Goal: Task Accomplishment & Management: Manage account settings

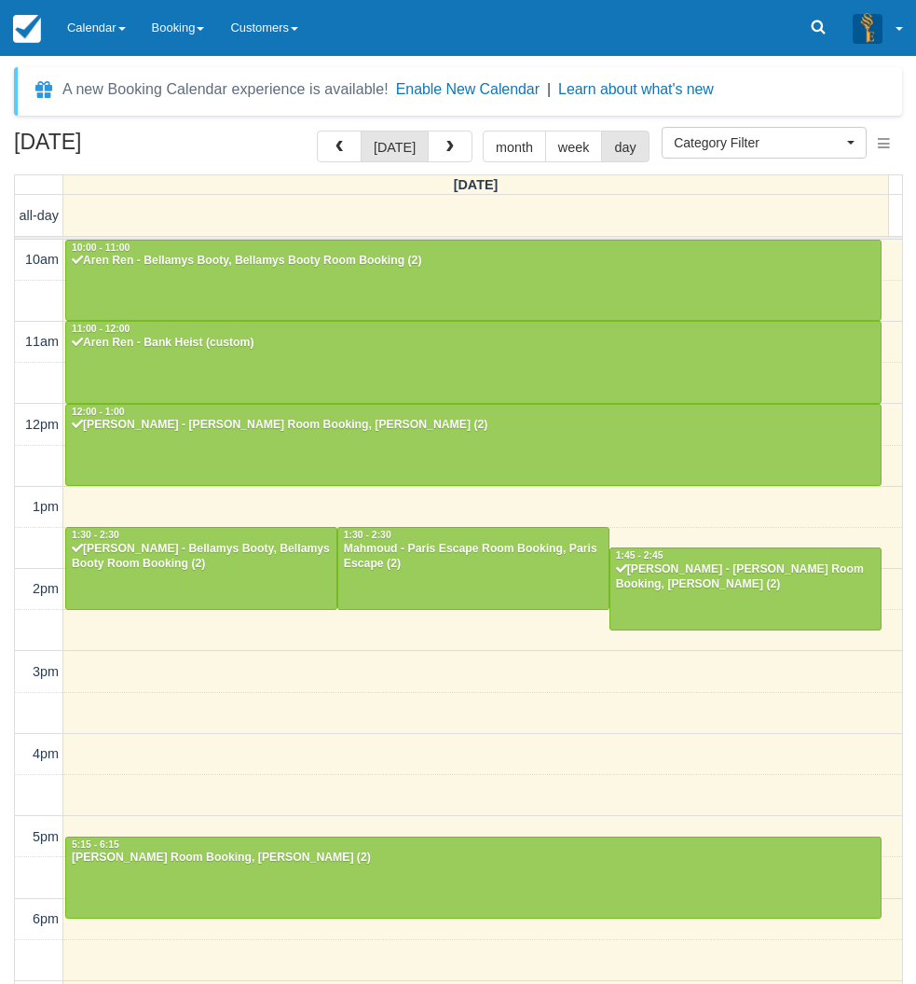
select select
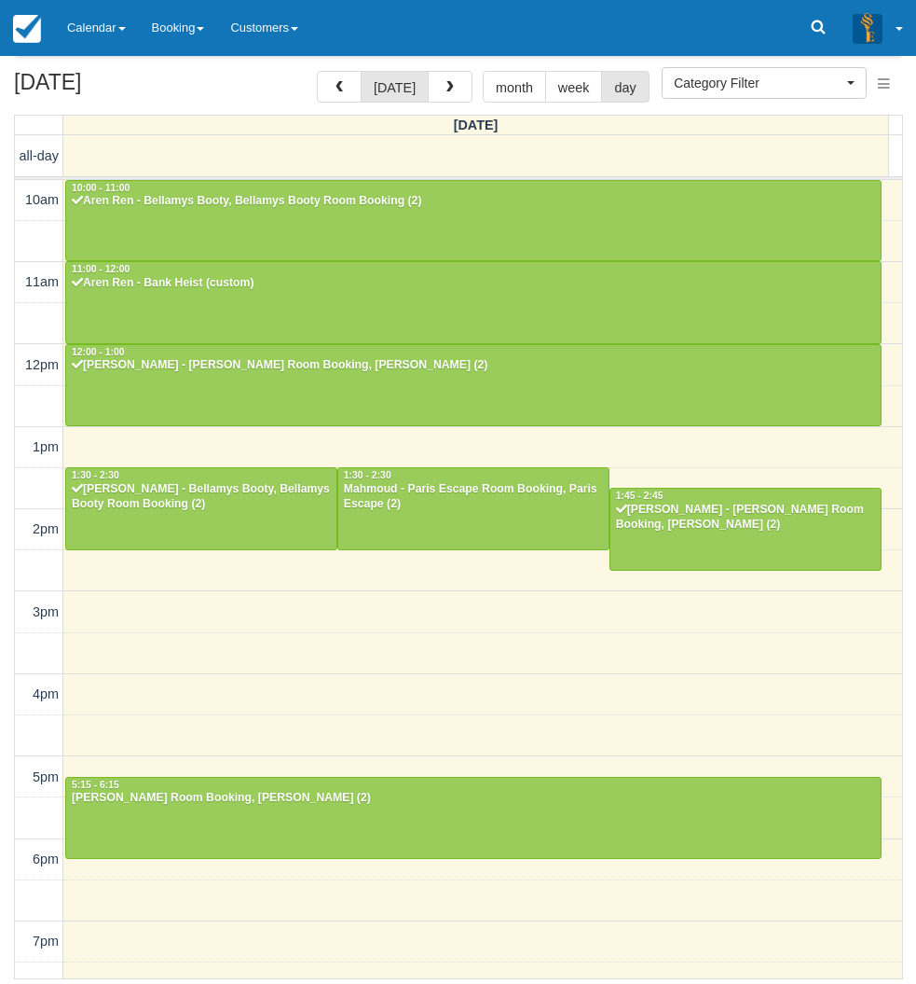
scroll to position [231, 0]
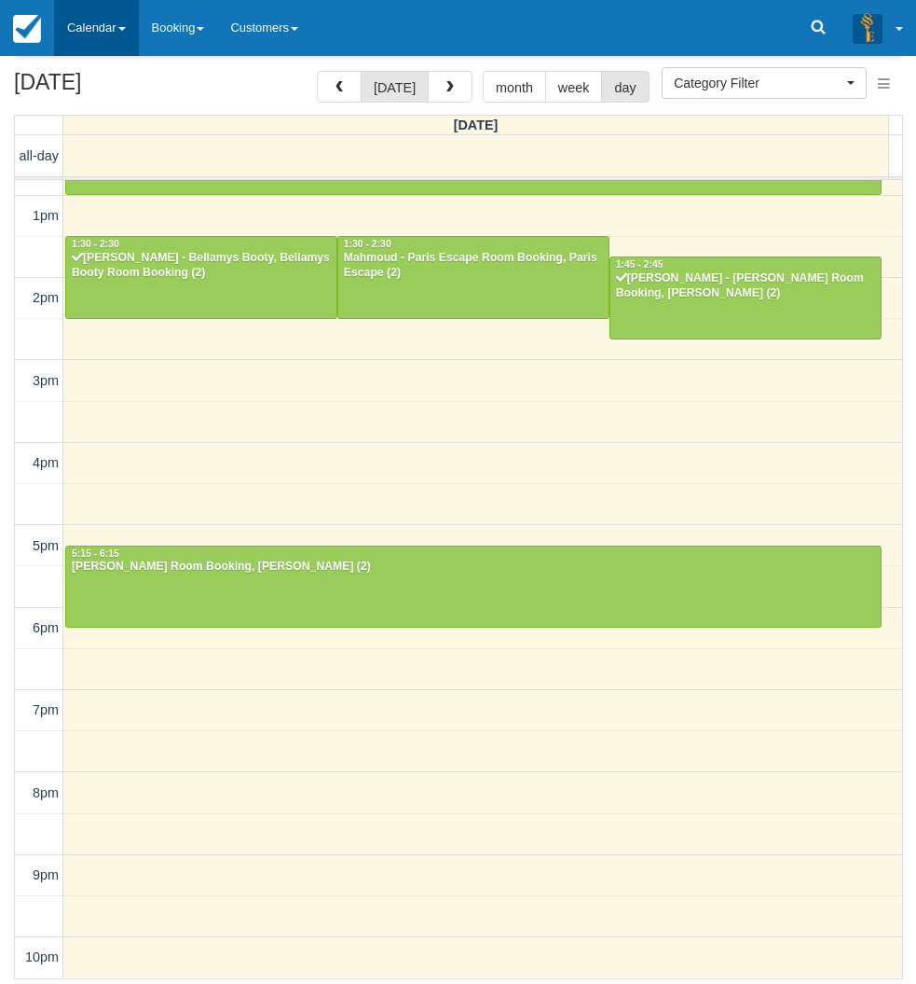
click at [91, 32] on link "Calendar" at bounding box center [96, 28] width 85 height 56
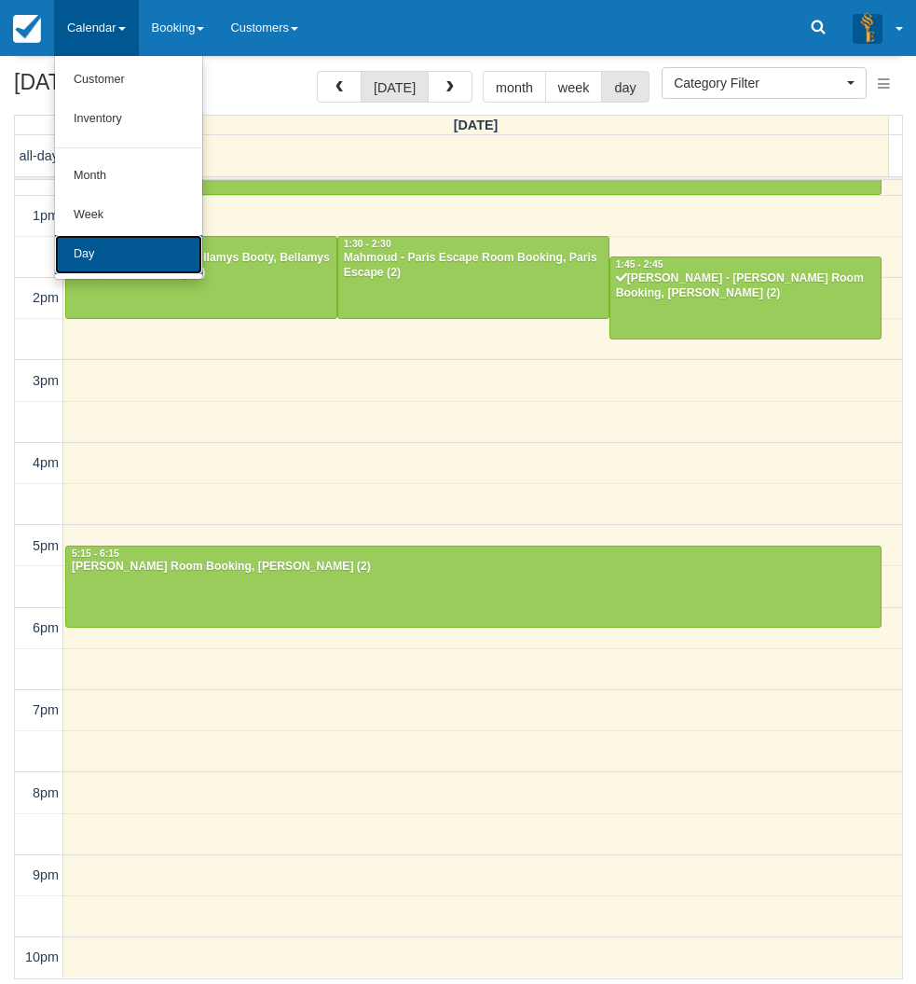
click at [80, 241] on link "Day" at bounding box center [128, 254] width 147 height 39
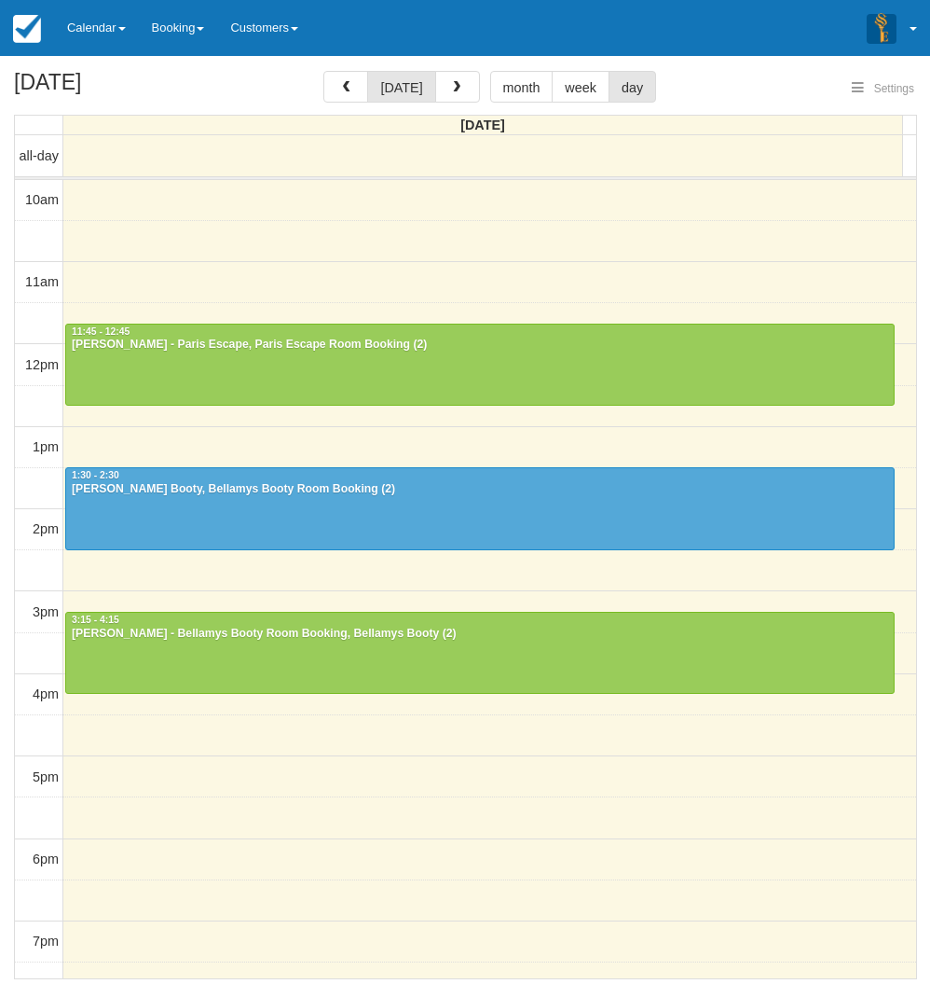
select select
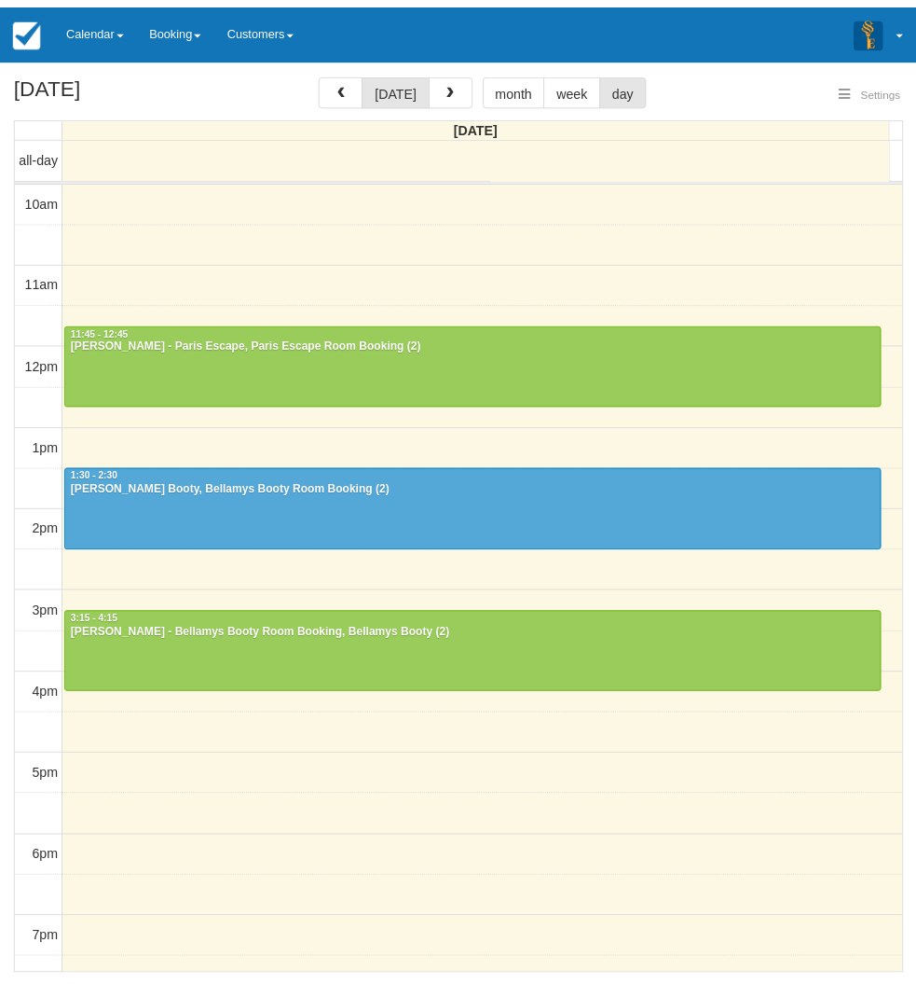
scroll to position [83, 0]
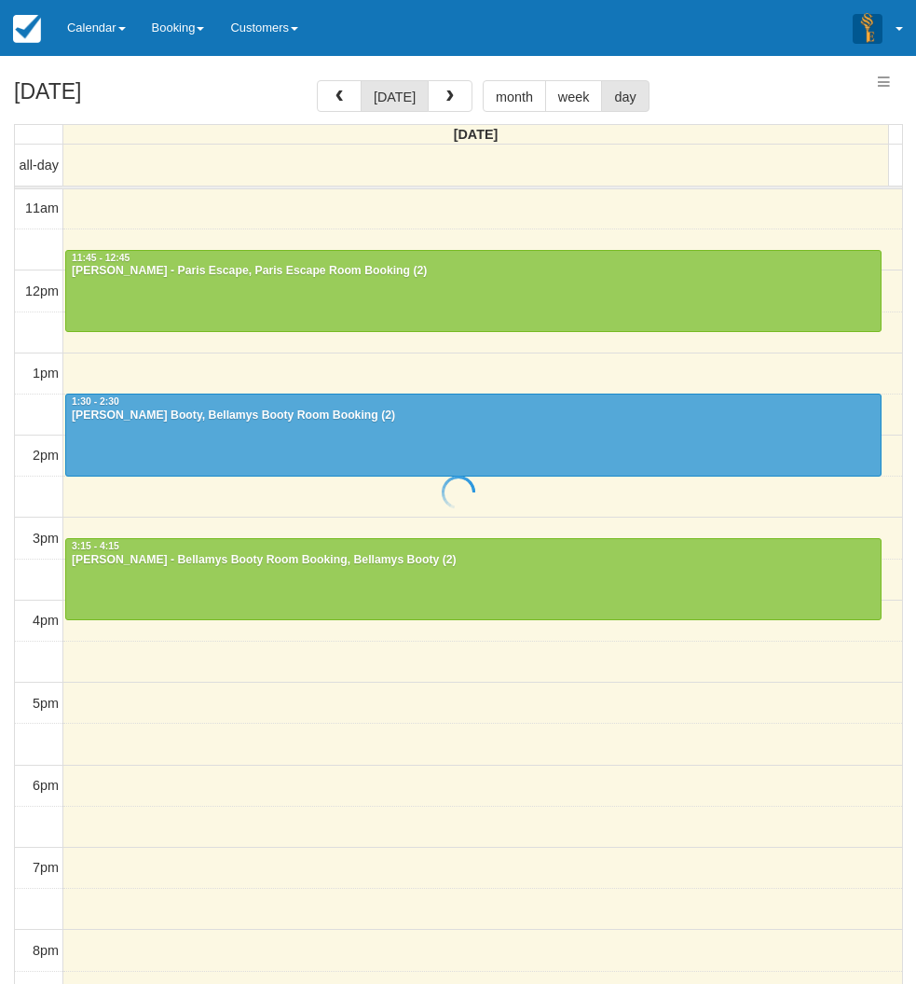
select select
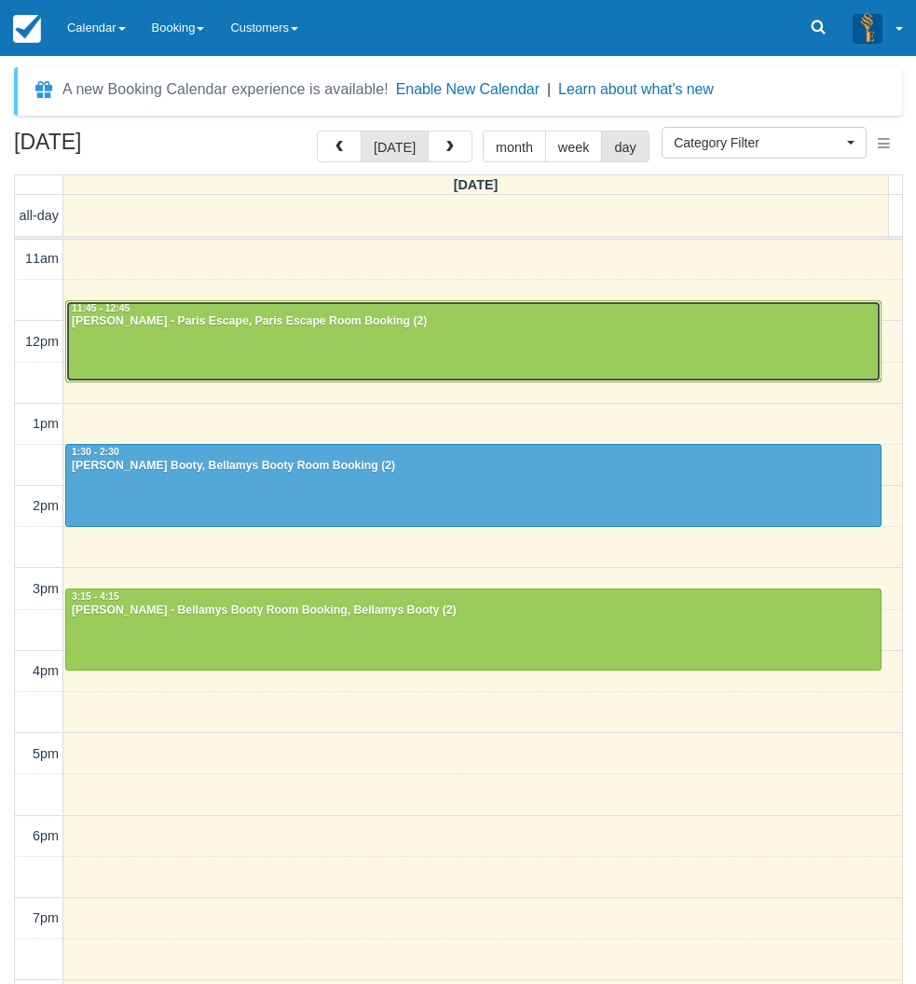
click at [240, 337] on div at bounding box center [473, 341] width 815 height 80
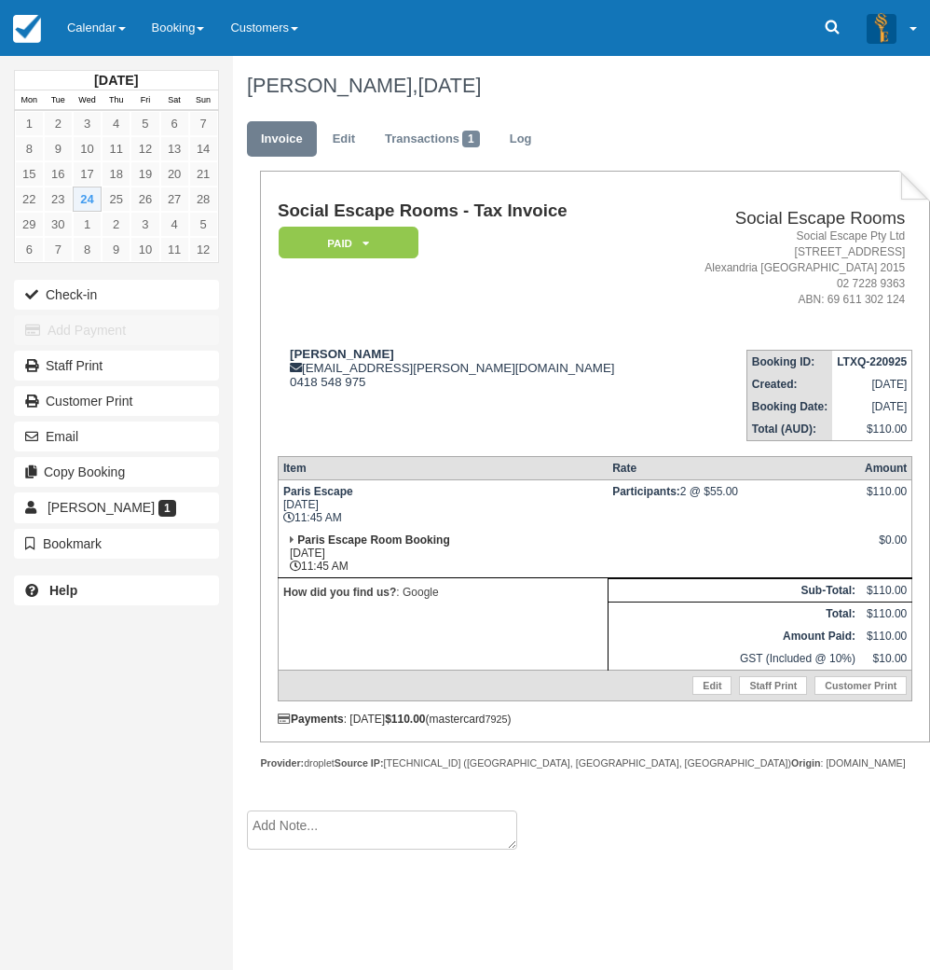
click at [37, 664] on div "[DATE] Mon Tue Wed Thu Fri Sat Sun 1 2 3 4 5 6 7 8 9 10 11 12 13 14 15 16 17 18…" at bounding box center [116, 485] width 233 height 970
click at [89, 24] on link "Calendar" at bounding box center [96, 28] width 85 height 56
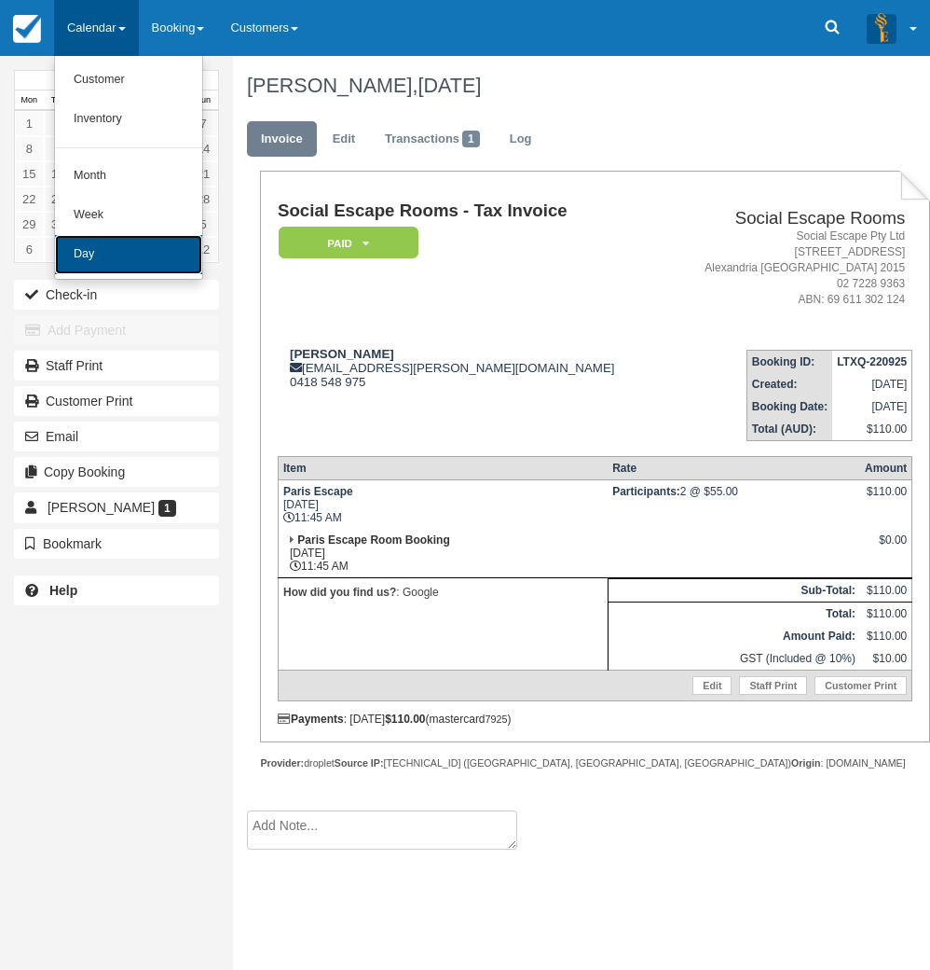
click at [88, 260] on link "Day" at bounding box center [128, 254] width 147 height 39
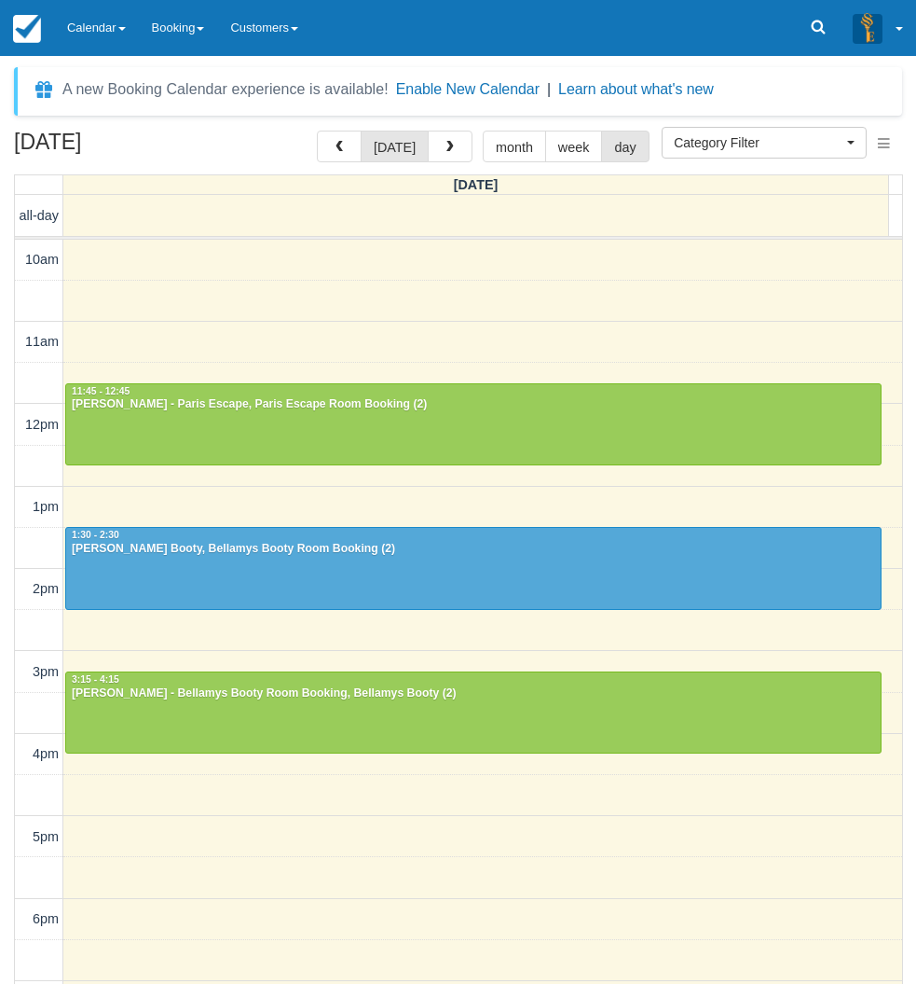
select select
click at [349, 158] on button "button" at bounding box center [339, 147] width 45 height 32
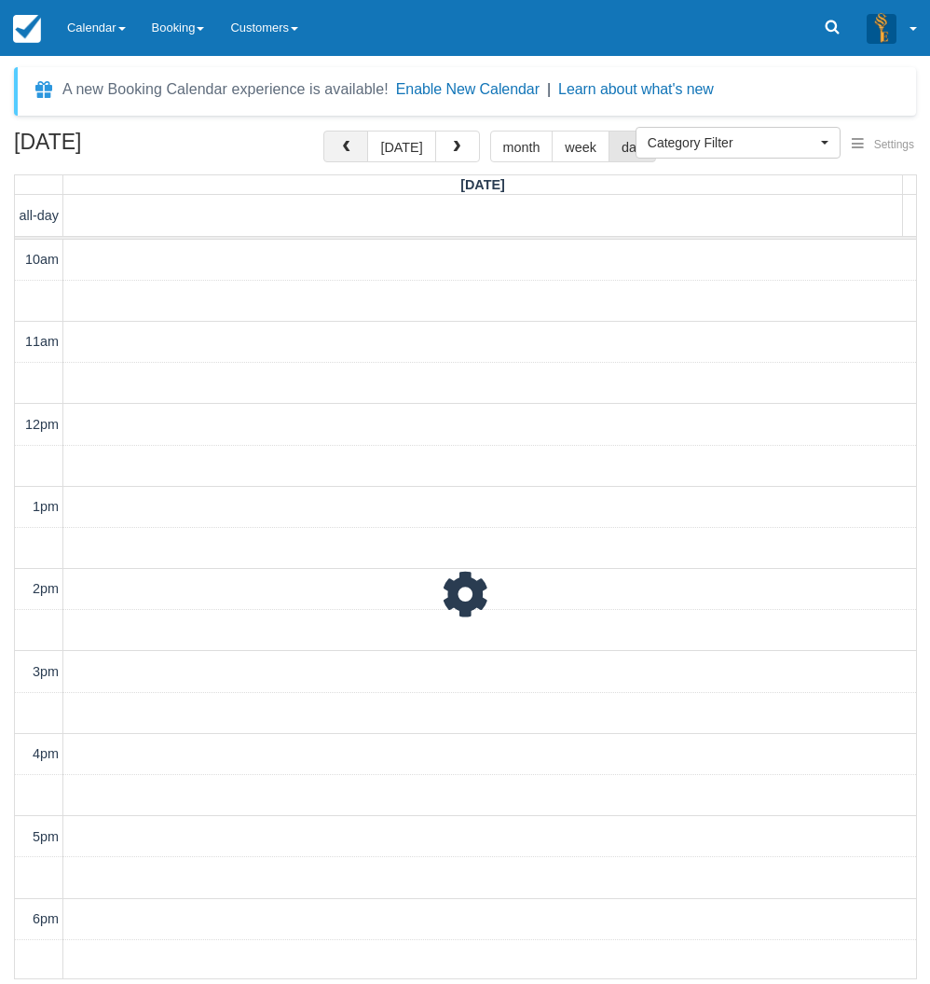
scroll to position [83, 0]
click at [349, 158] on button "button" at bounding box center [346, 147] width 45 height 32
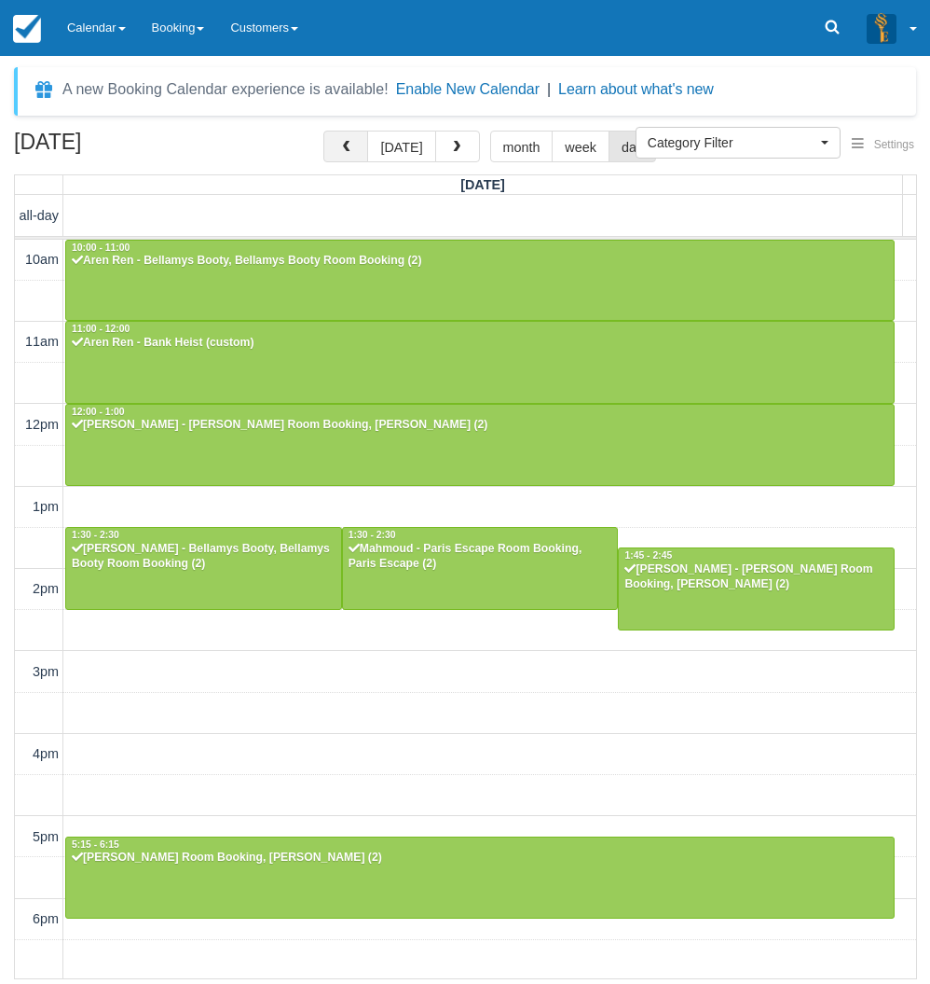
scroll to position [83, 0]
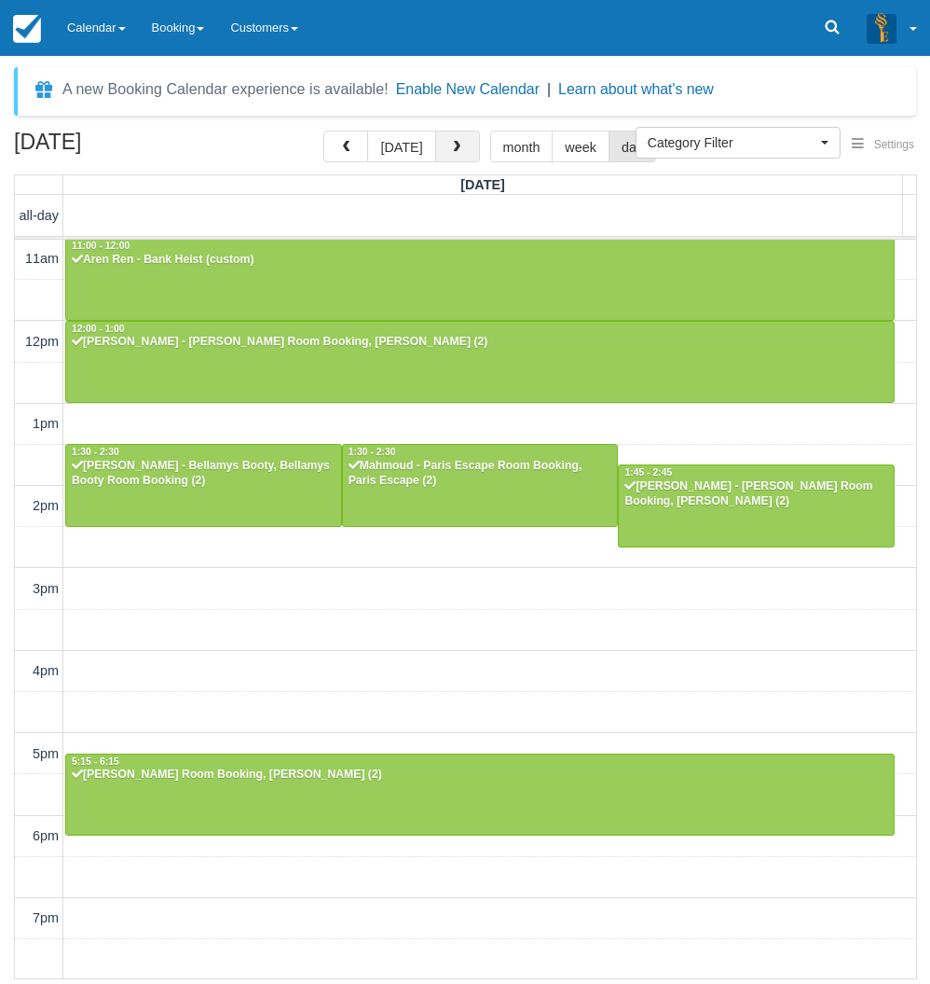
click at [454, 155] on button "button" at bounding box center [457, 147] width 45 height 32
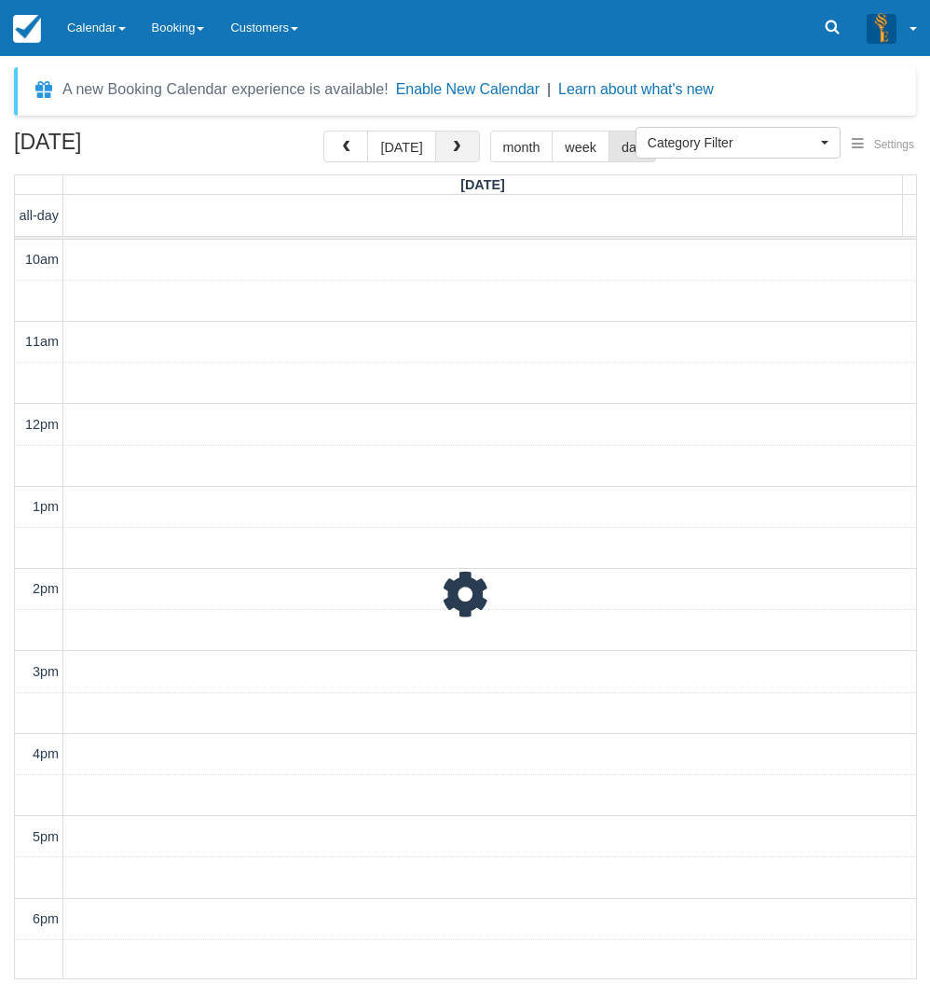
click at [454, 155] on button "button" at bounding box center [457, 147] width 45 height 32
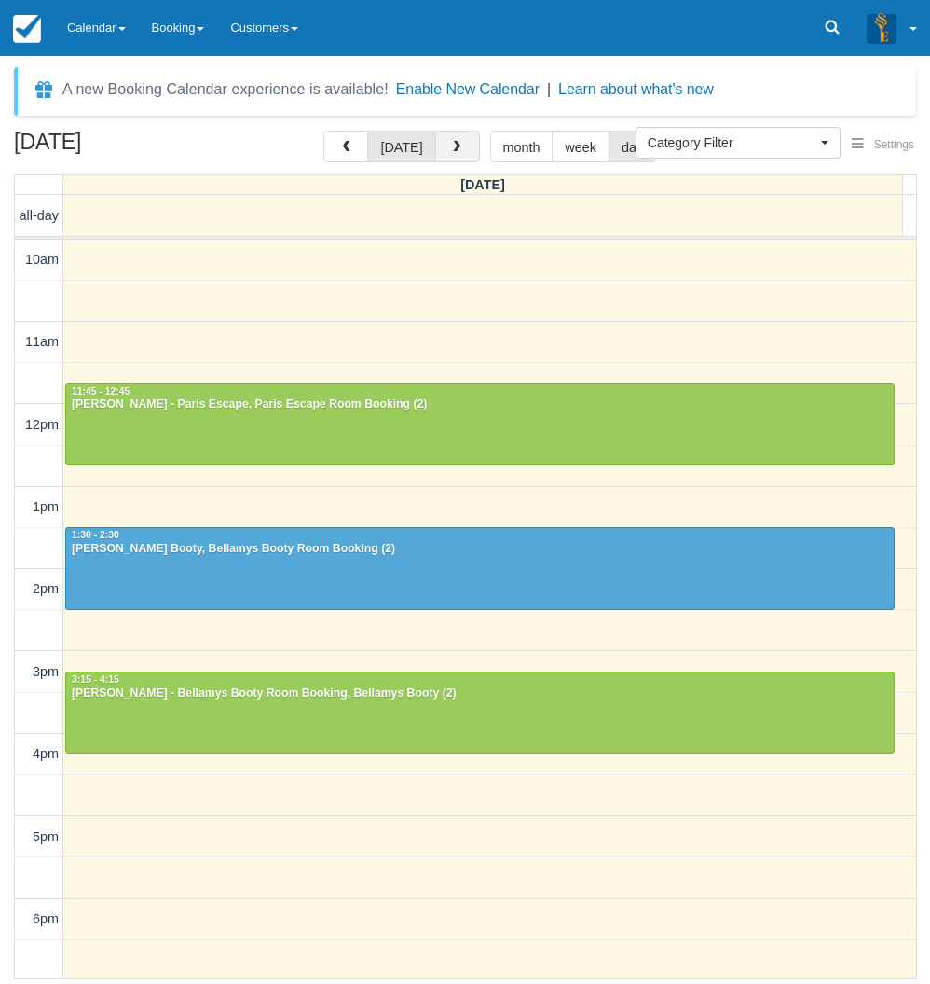
scroll to position [83, 0]
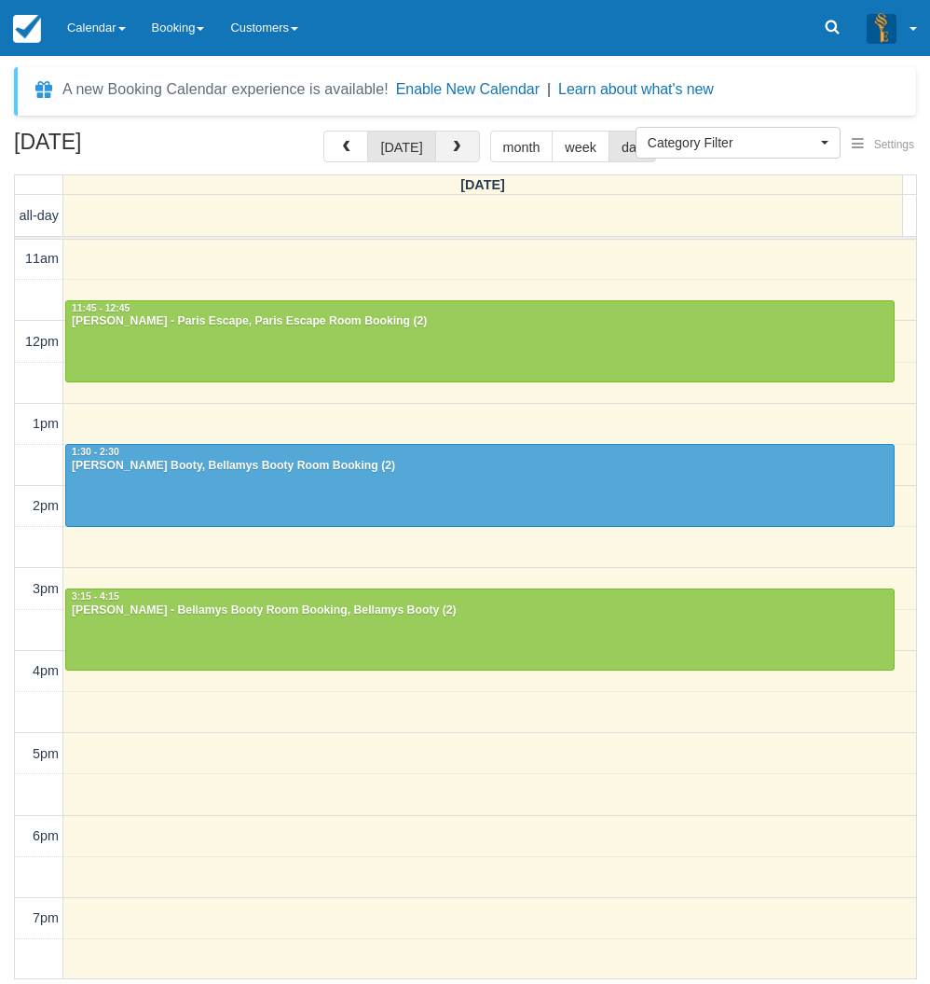
click at [454, 155] on button "button" at bounding box center [457, 147] width 45 height 32
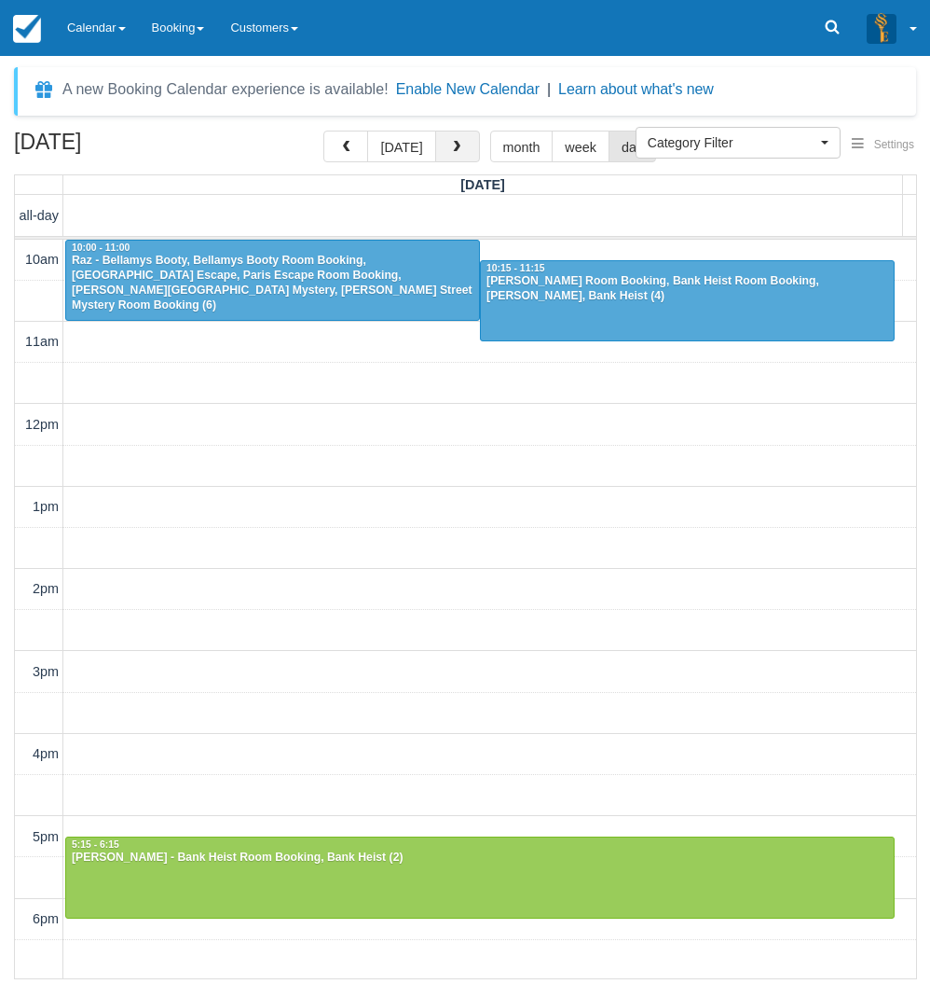
click at [458, 150] on span "button" at bounding box center [456, 147] width 13 height 13
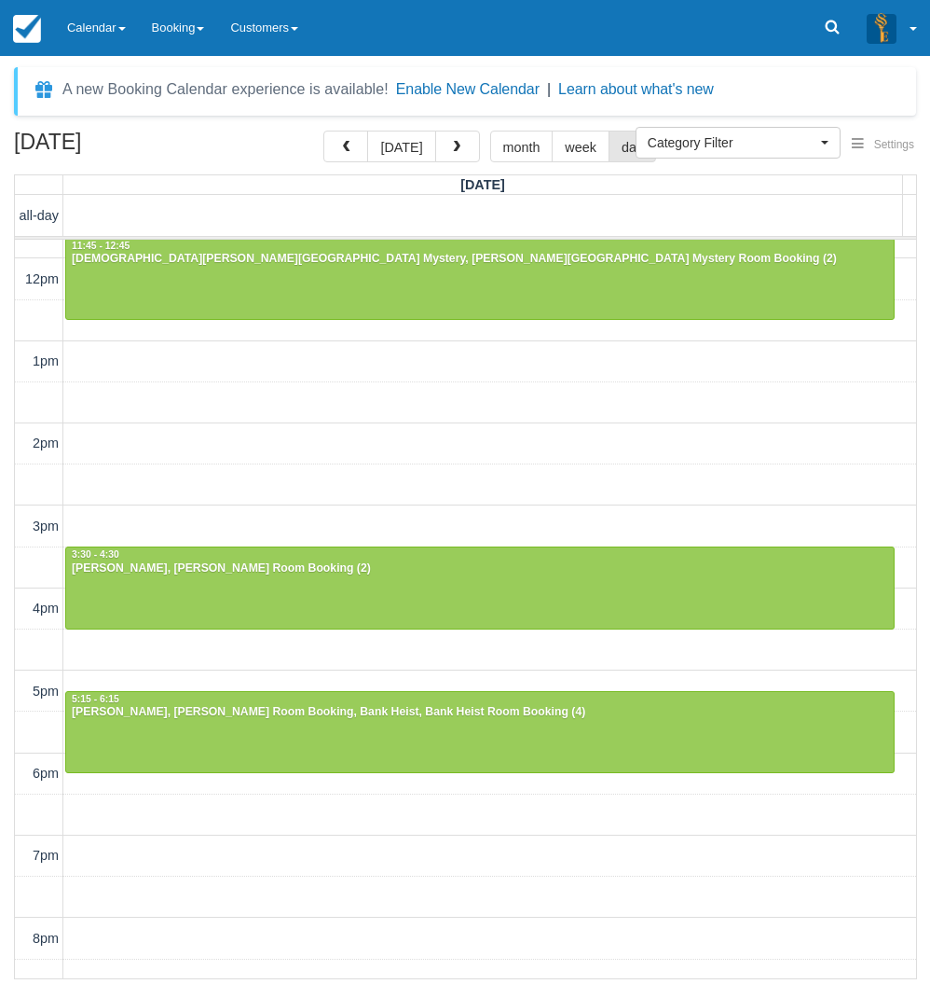
scroll to position [290, 0]
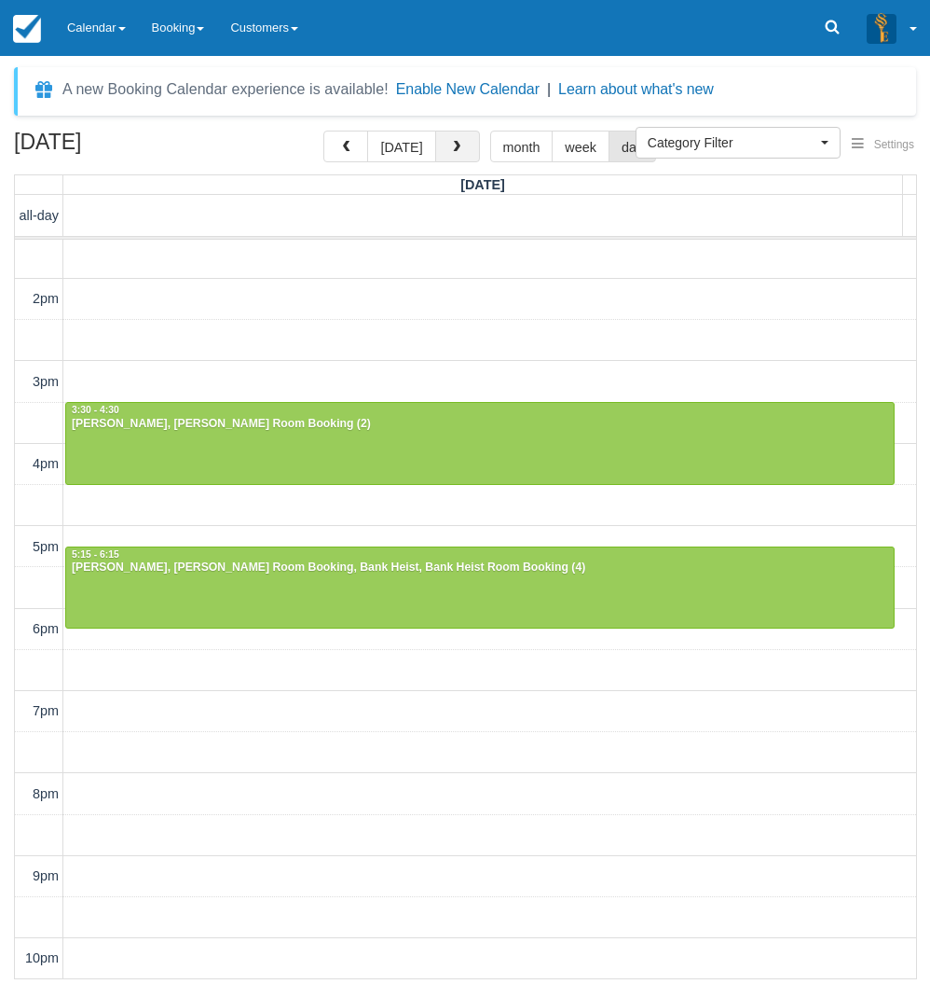
click at [450, 151] on span "button" at bounding box center [456, 147] width 13 height 13
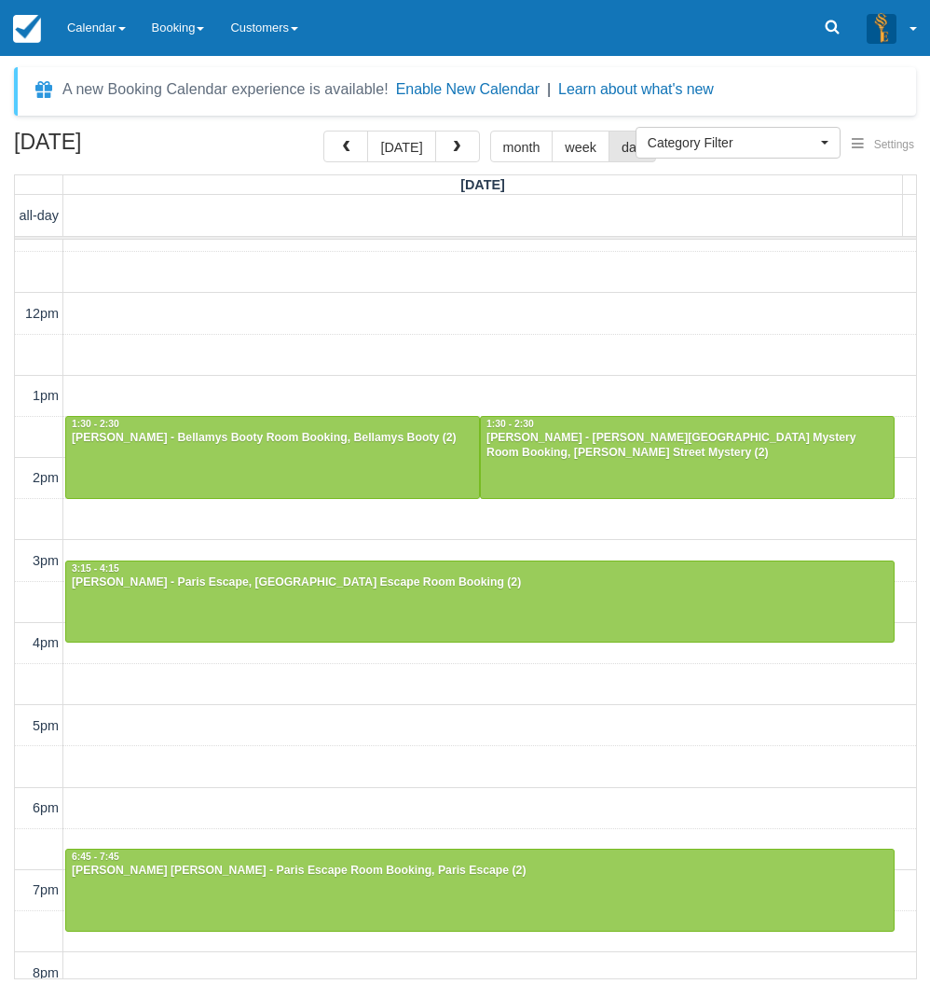
scroll to position [290, 0]
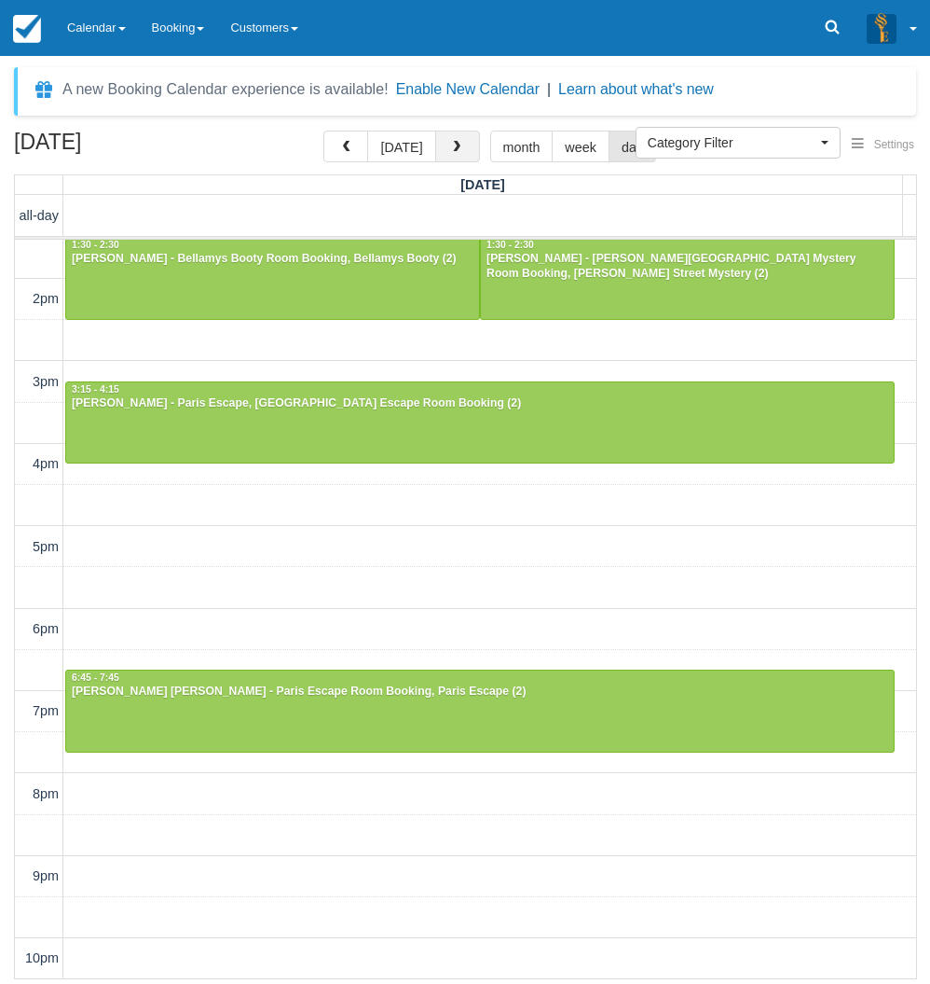
click at [453, 152] on span "button" at bounding box center [456, 147] width 13 height 13
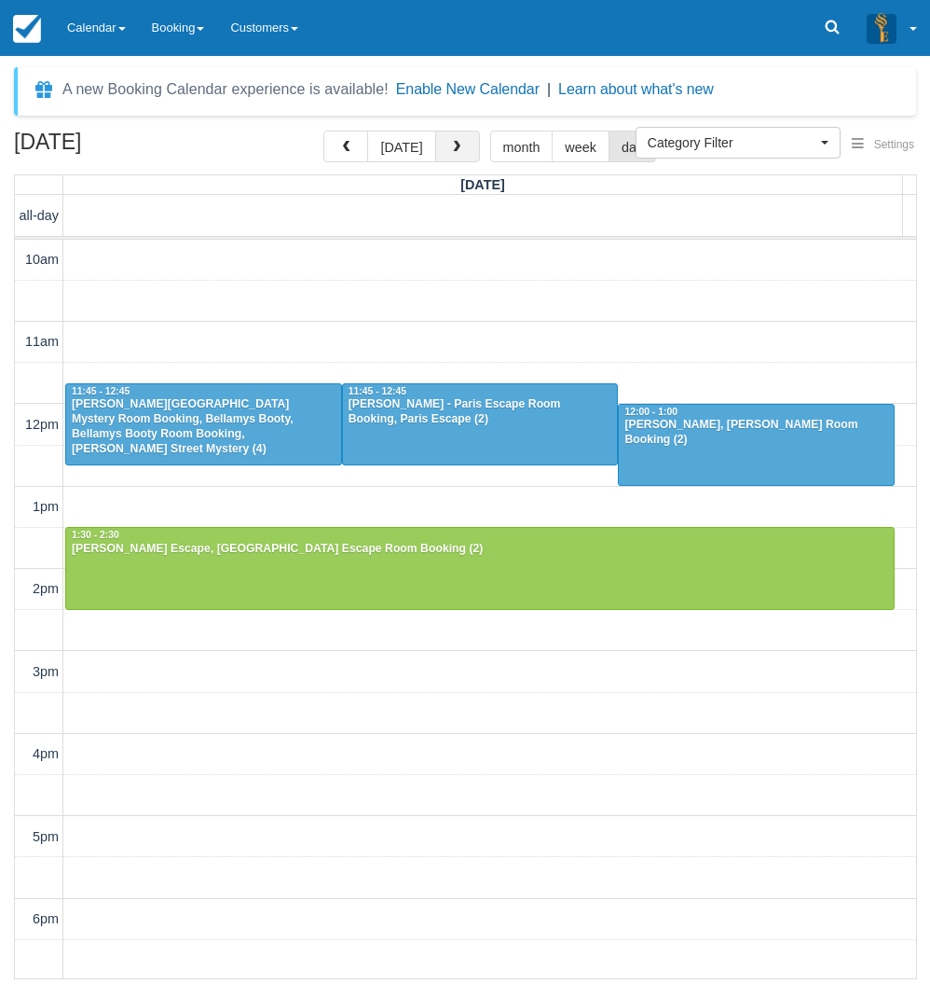
click at [450, 157] on button "button" at bounding box center [457, 147] width 45 height 32
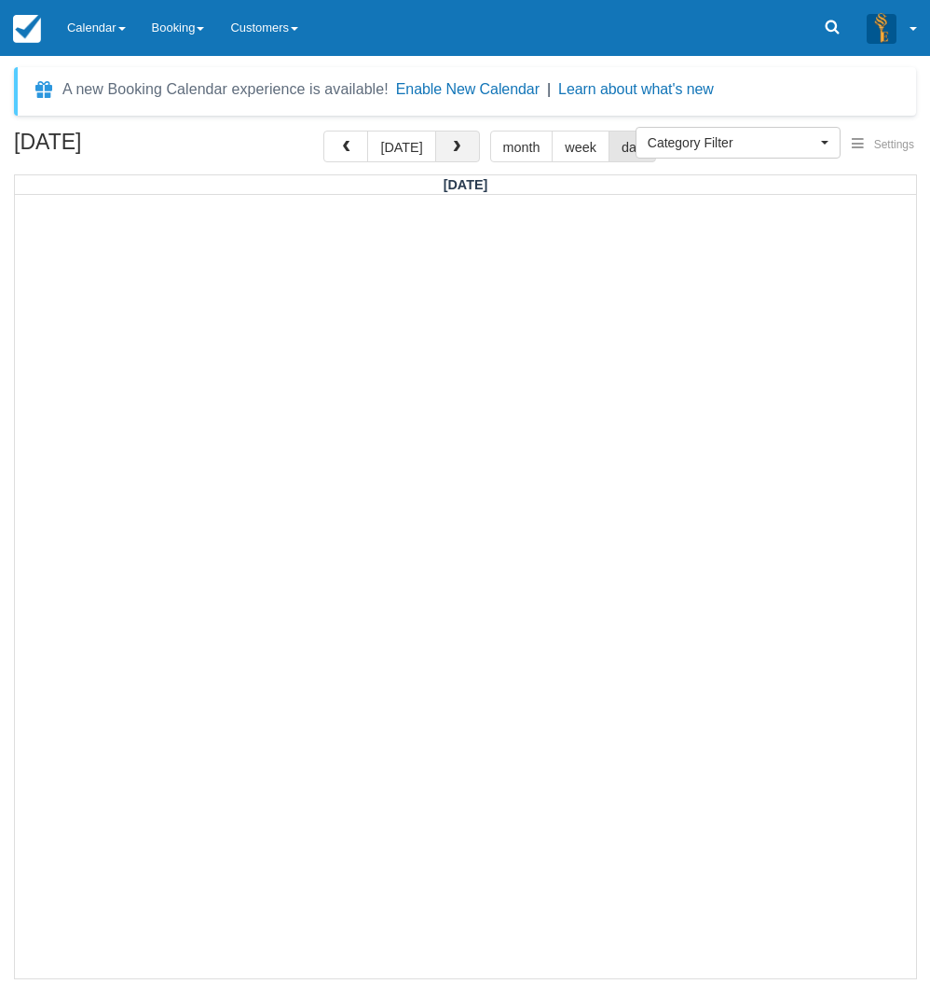
click at [450, 157] on button "button" at bounding box center [457, 147] width 45 height 32
click at [449, 160] on button "button" at bounding box center [457, 147] width 45 height 32
click at [450, 152] on span "button" at bounding box center [456, 147] width 13 height 13
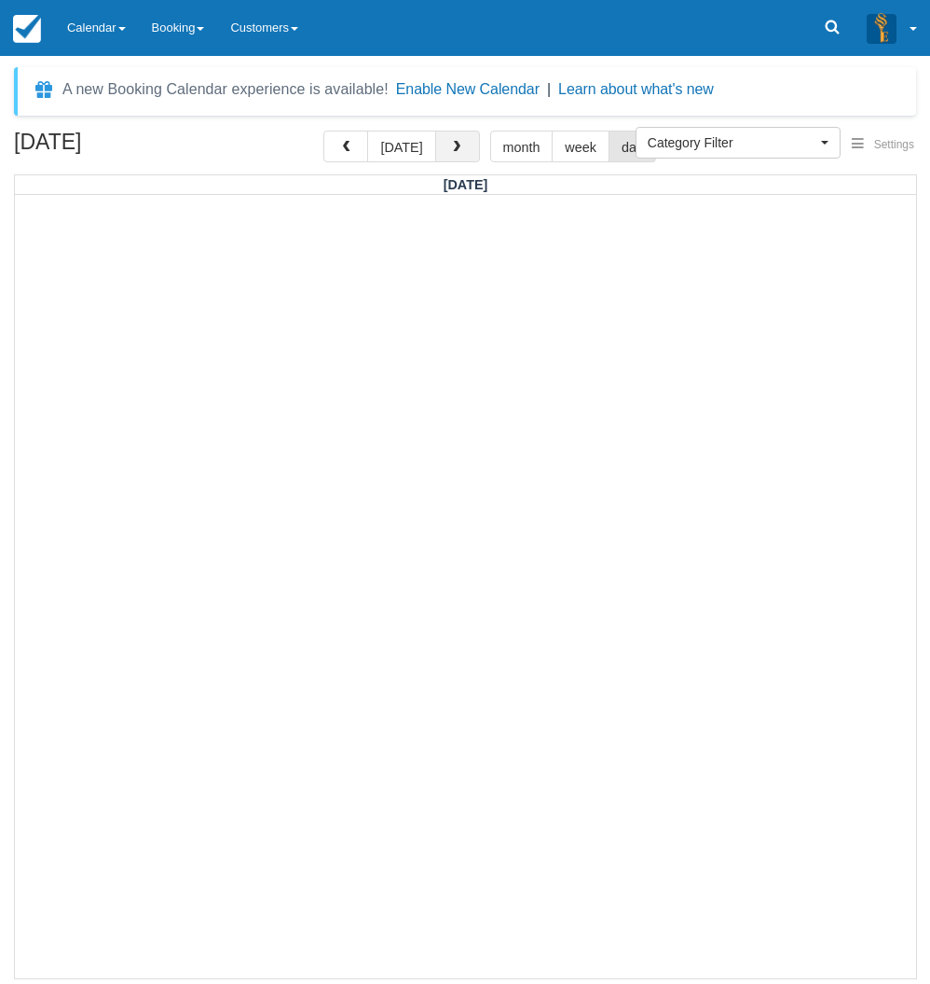
click at [450, 152] on span "button" at bounding box center [456, 147] width 13 height 13
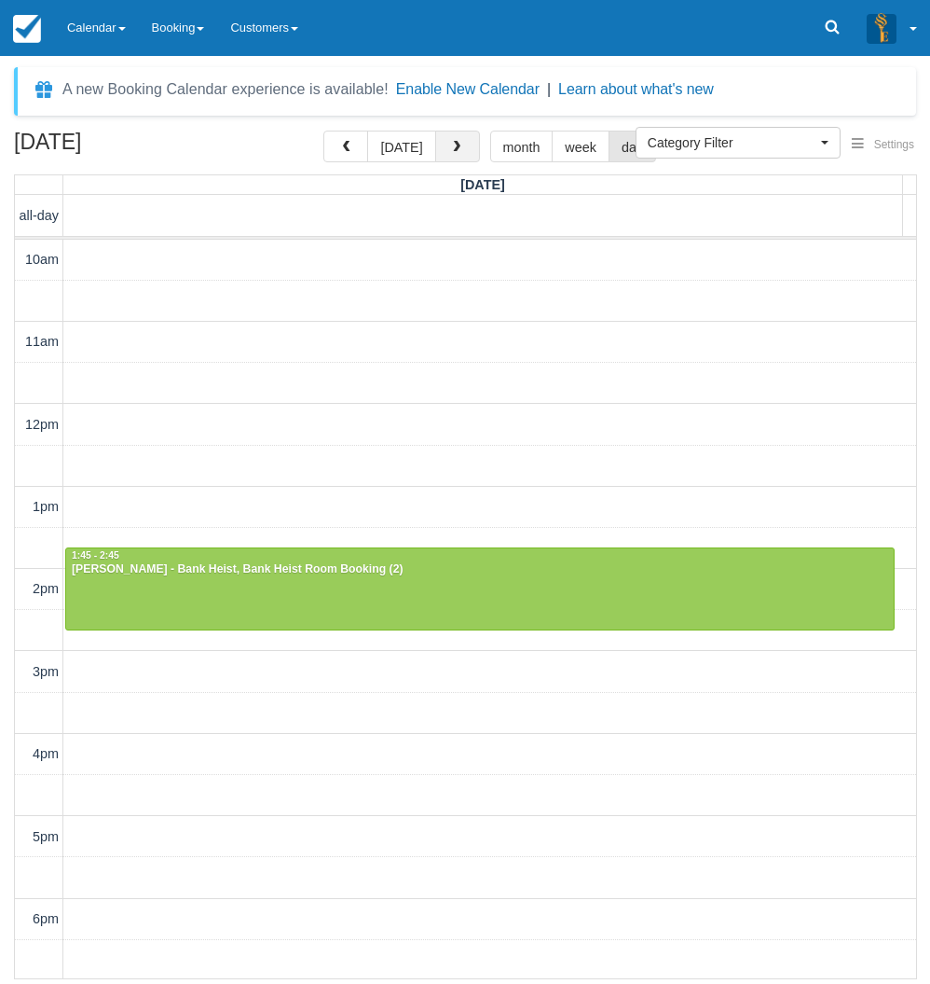
scroll to position [83, 0]
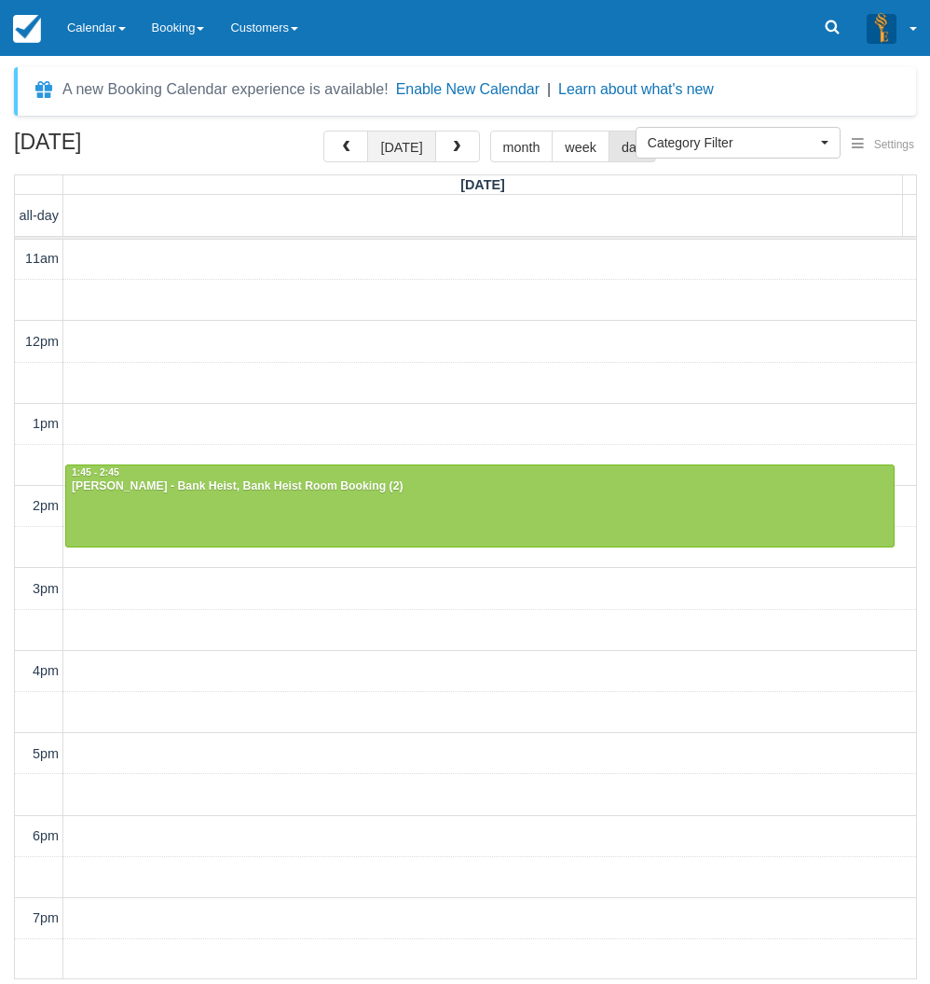
click at [411, 154] on button "today" at bounding box center [401, 147] width 68 height 32
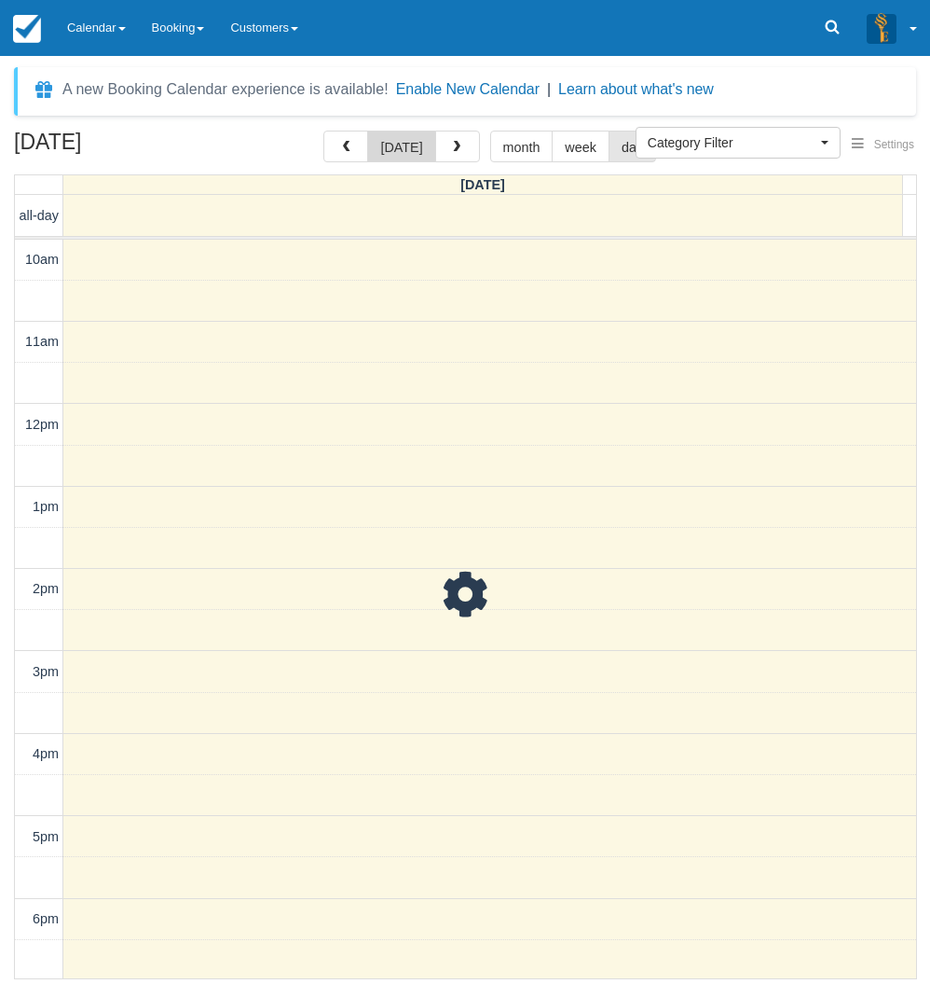
scroll to position [83, 0]
